Goal: Task Accomplishment & Management: Manage account settings

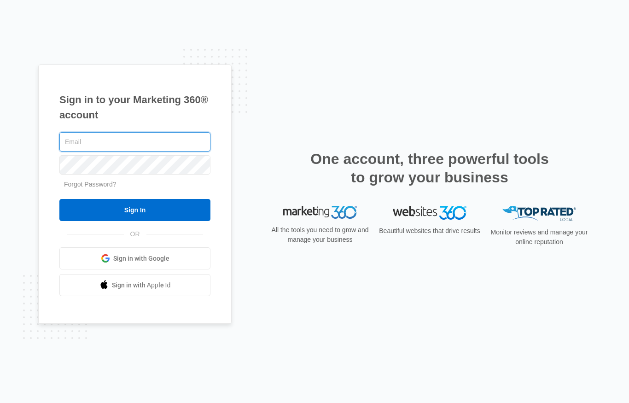
type input "Rpudlik@elitepropaintersco.com"
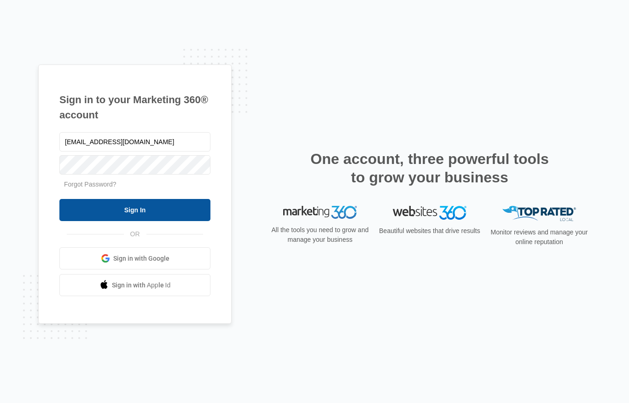
click at [167, 209] on input "Sign In" at bounding box center [134, 210] width 151 height 22
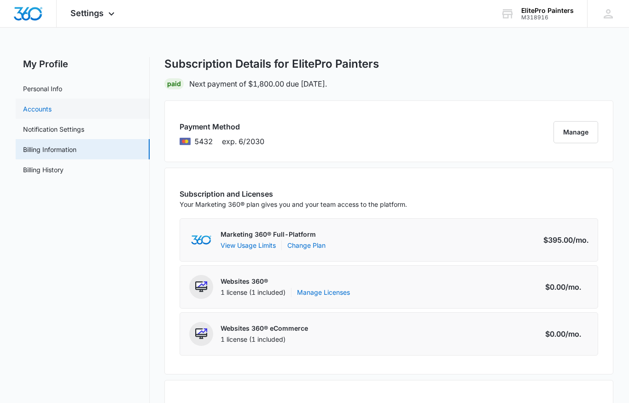
click at [44, 112] on link "Accounts" at bounding box center [37, 109] width 29 height 10
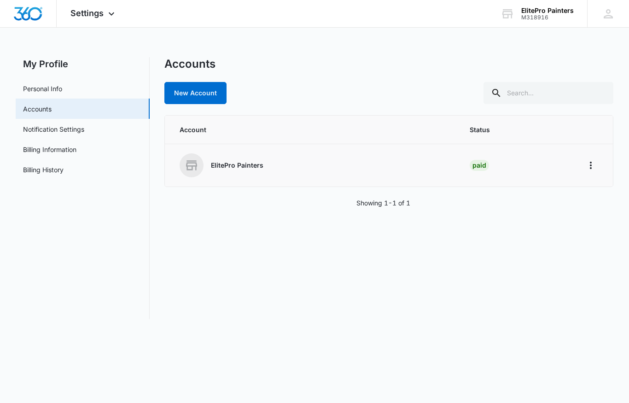
click at [237, 171] on div "ElitePro Painters" at bounding box center [313, 165] width 268 height 24
click at [594, 164] on icon "Home" at bounding box center [590, 165] width 11 height 11
click at [104, 17] on div "Settings Apps Reputation Websites Forms CRM Email Social POS Content Ads Intell…" at bounding box center [94, 13] width 74 height 27
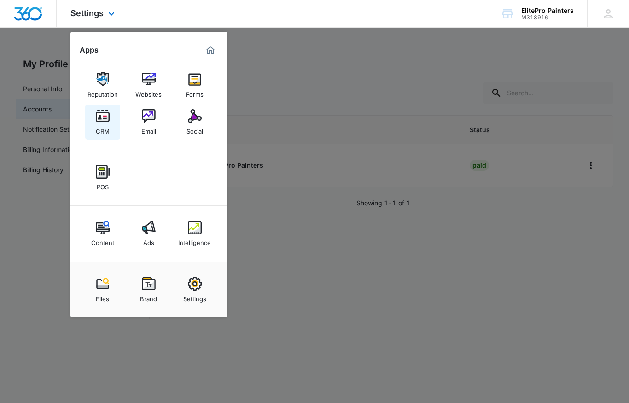
click at [104, 120] on img at bounding box center [103, 116] width 14 height 14
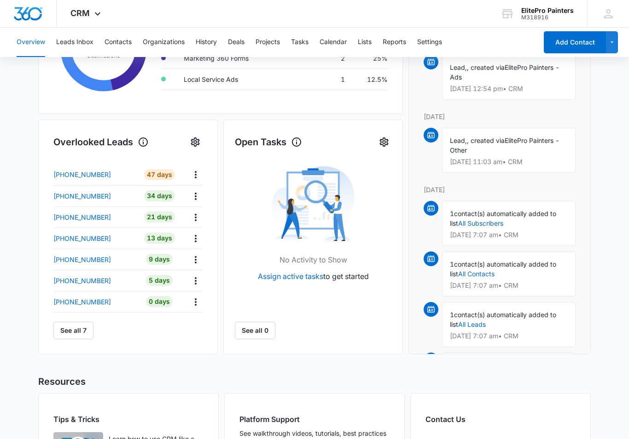
scroll to position [229, 0]
click at [197, 304] on icon "Actions" at bounding box center [195, 301] width 11 height 11
click at [93, 300] on p "+16025519100" at bounding box center [82, 302] width 58 height 10
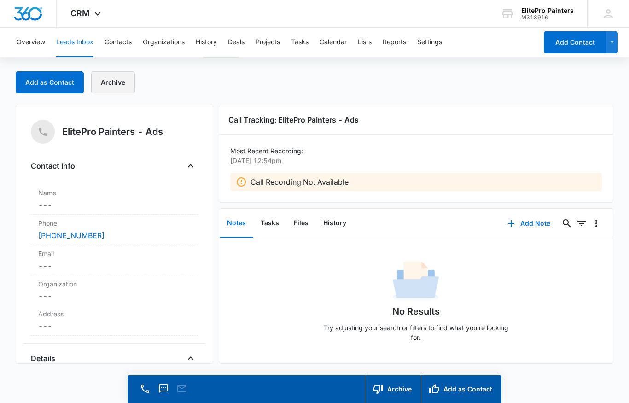
click at [114, 87] on button "Archive" at bounding box center [113, 82] width 44 height 22
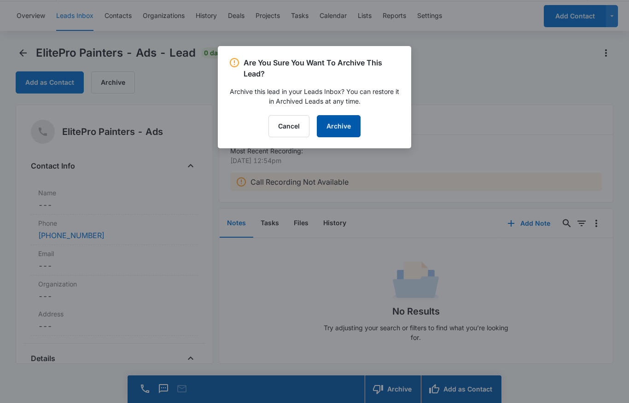
click at [338, 131] on button "Archive" at bounding box center [339, 126] width 44 height 22
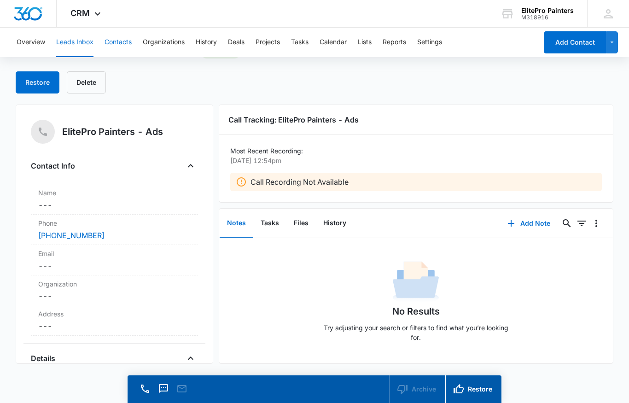
click at [118, 45] on button "Contacts" at bounding box center [117, 42] width 27 height 29
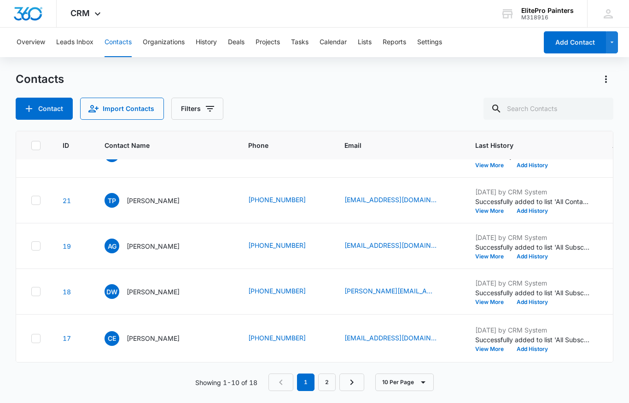
scroll to position [370, 0]
click at [331, 380] on link "2" at bounding box center [326, 381] width 17 height 17
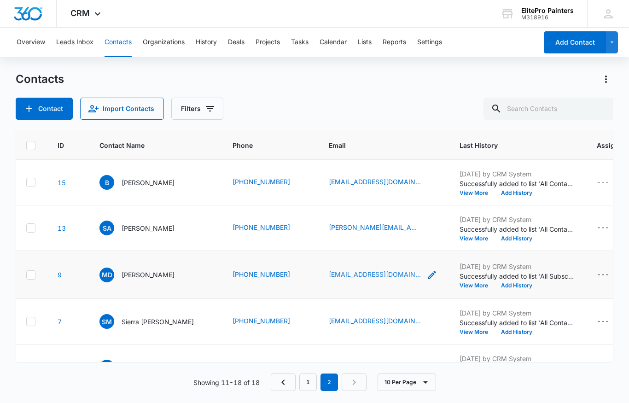
scroll to position [0, 6]
click at [278, 380] on icon "Previous Page" at bounding box center [282, 381] width 11 height 11
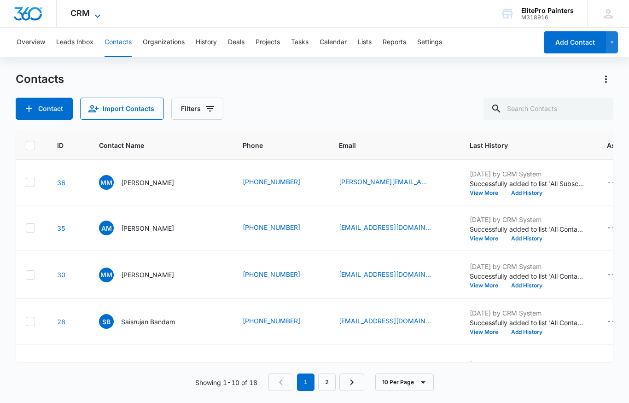
click at [99, 15] on icon at bounding box center [98, 15] width 6 height 3
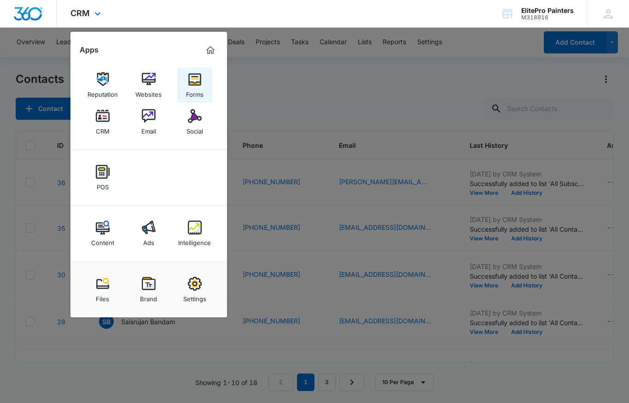
click at [199, 77] on img at bounding box center [195, 79] width 14 height 14
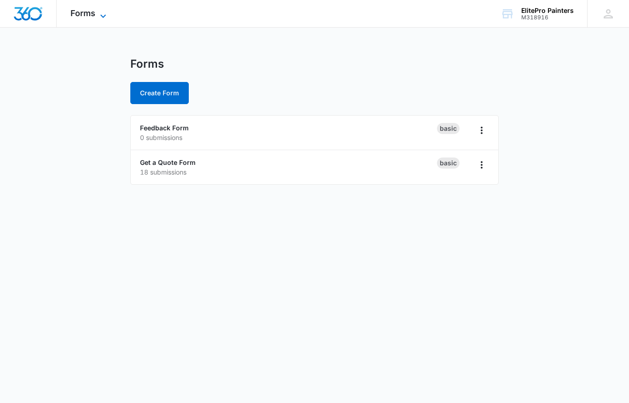
click at [102, 17] on icon at bounding box center [103, 15] width 6 height 3
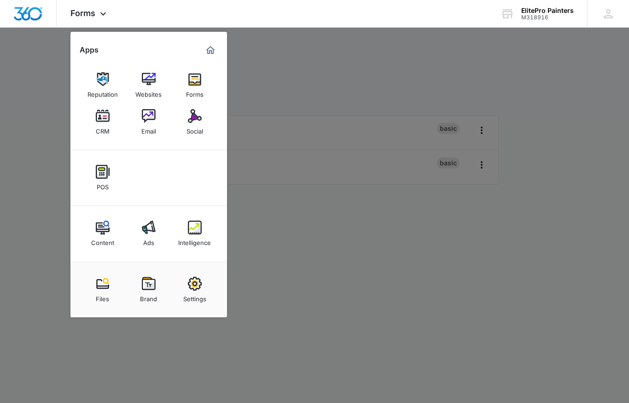
click at [149, 238] on div "Ads" at bounding box center [148, 240] width 11 height 12
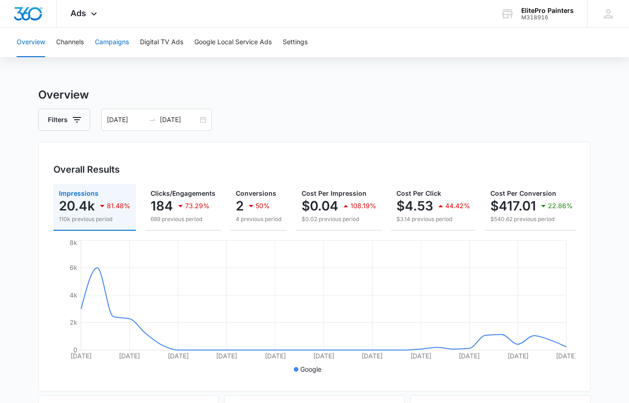
click at [114, 45] on button "Campaigns" at bounding box center [112, 42] width 34 height 29
click at [163, 46] on button "Digital TV Ads" at bounding box center [161, 42] width 43 height 29
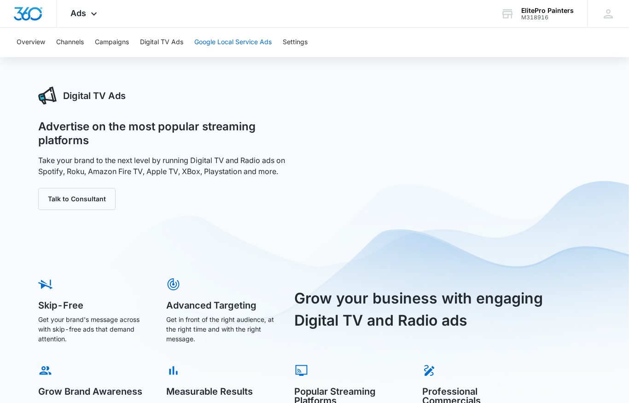
click at [234, 46] on button "Google Local Service Ads" at bounding box center [232, 42] width 77 height 29
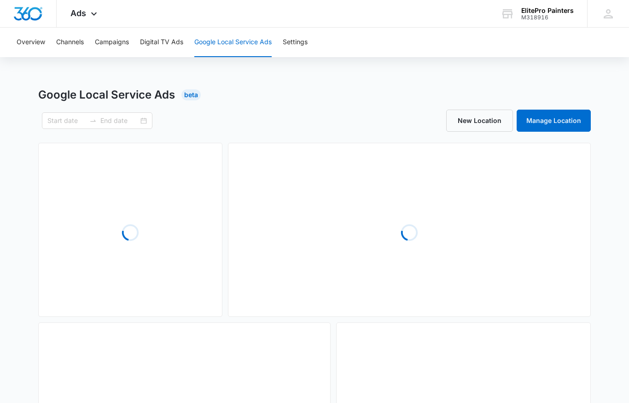
type input "[DATE]"
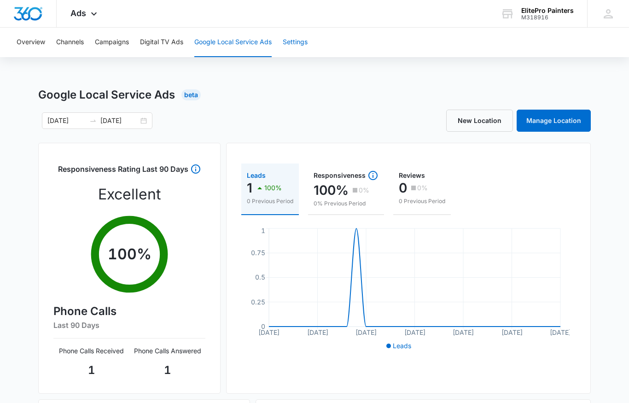
click at [300, 42] on button "Settings" at bounding box center [295, 42] width 25 height 29
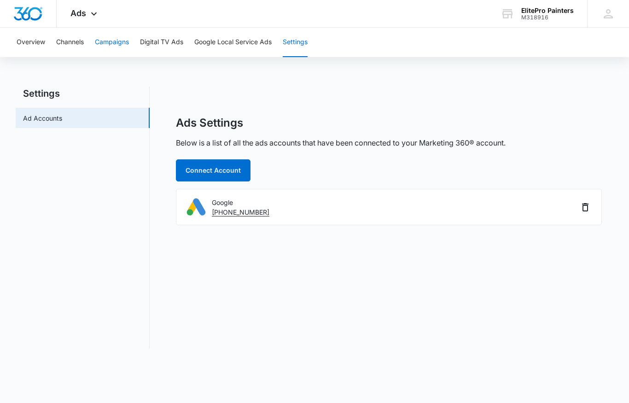
click at [122, 45] on button "Campaigns" at bounding box center [112, 42] width 34 height 29
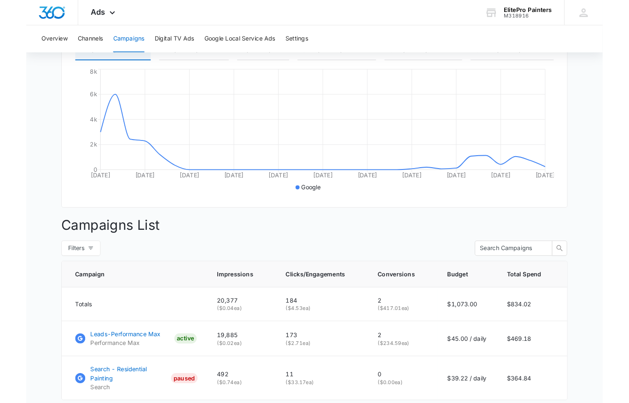
scroll to position [226, 0]
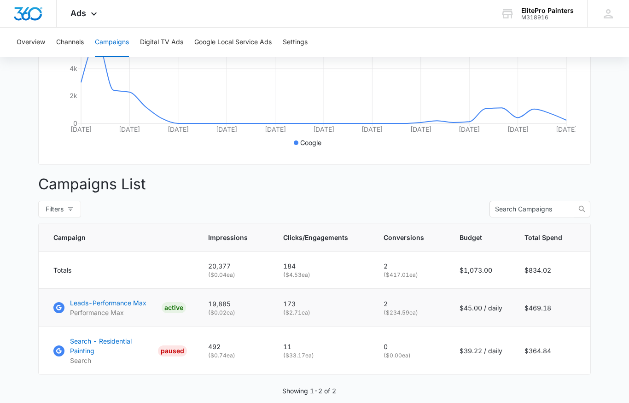
click at [102, 310] on p "Performance Max" at bounding box center [108, 312] width 76 height 10
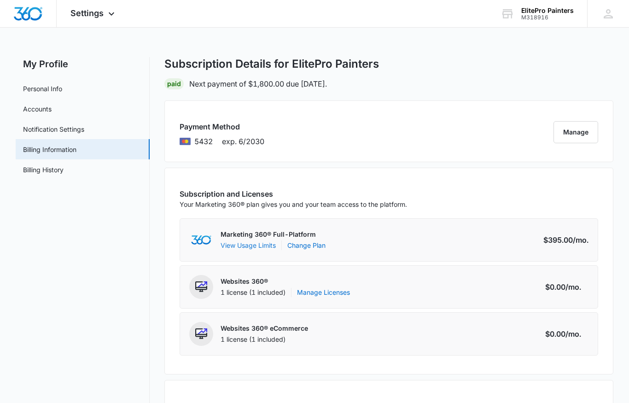
click at [231, 248] on button "View Usage Limits" at bounding box center [247, 245] width 55 height 10
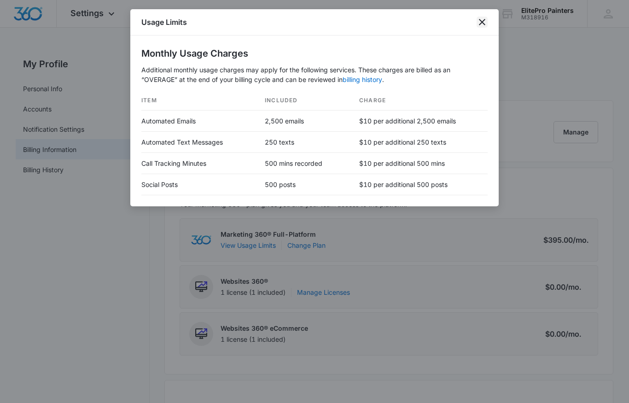
click at [483, 23] on icon "close" at bounding box center [482, 22] width 6 height 6
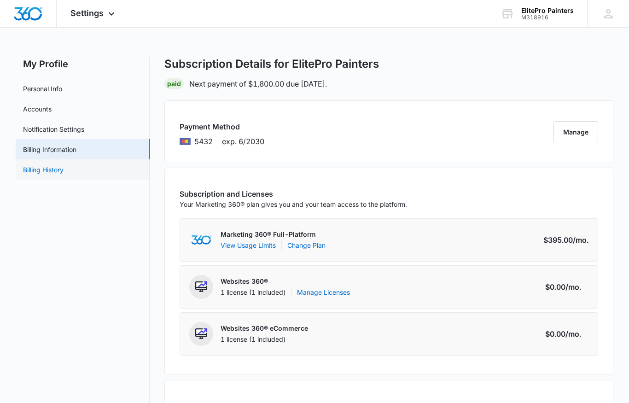
click at [46, 169] on link "Billing History" at bounding box center [43, 170] width 40 height 10
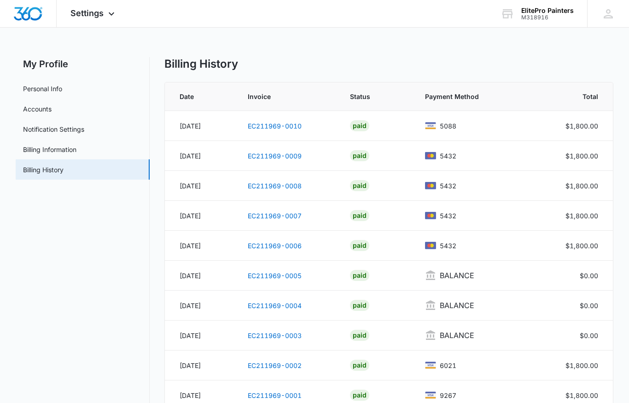
scroll to position [18, 0]
